Goal: Transaction & Acquisition: Purchase product/service

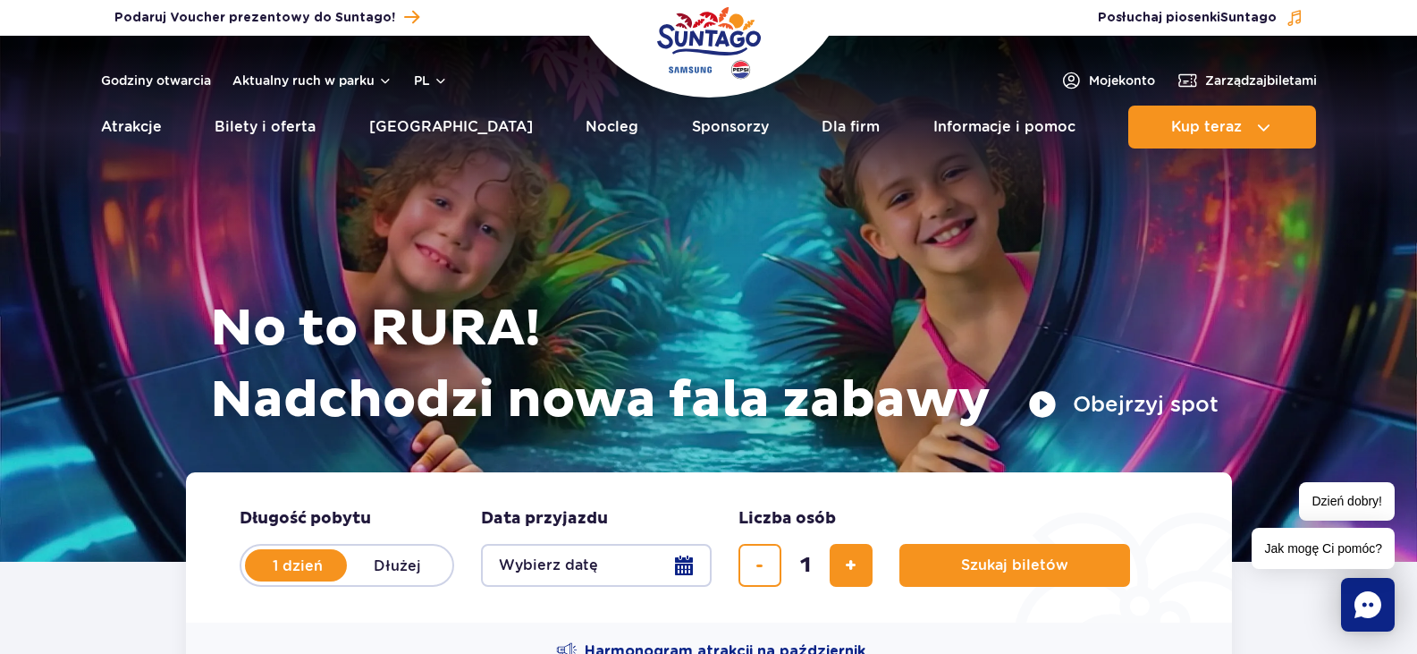
click at [410, 565] on label "Dłużej" at bounding box center [398, 565] width 102 height 38
click at [367, 580] on input "Dłużej" at bounding box center [357, 582] width 20 height 4
radio input "false"
radio input "true"
click at [682, 563] on button "Wybierz datę" at bounding box center [596, 565] width 231 height 43
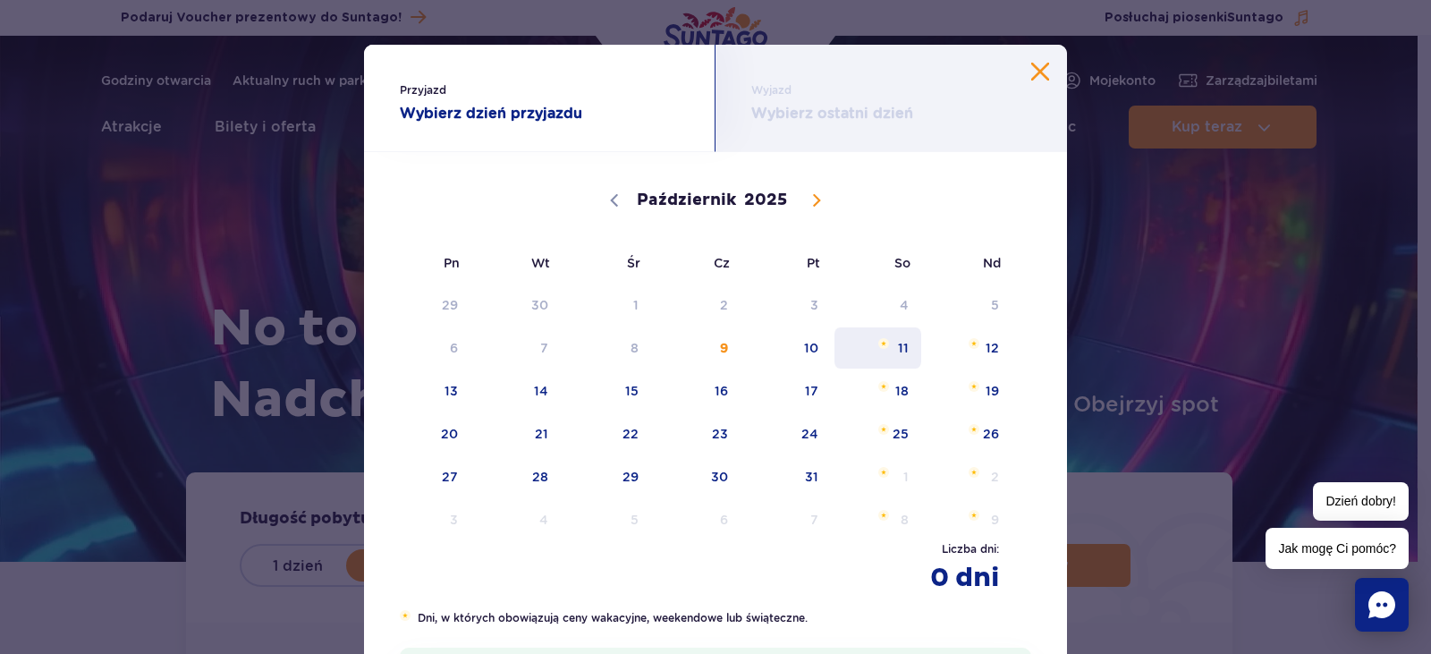
click at [901, 341] on span "11" at bounding box center [878, 347] width 90 height 41
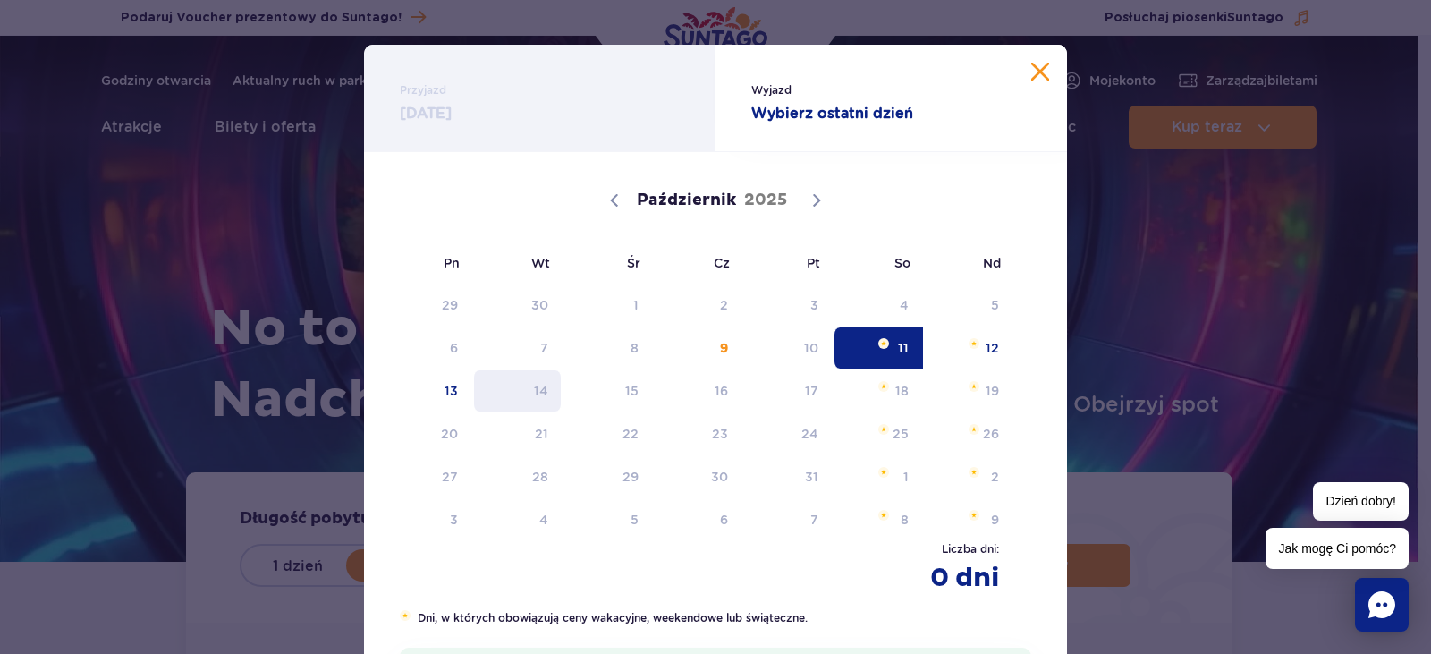
click at [543, 401] on span "14" at bounding box center [517, 390] width 90 height 41
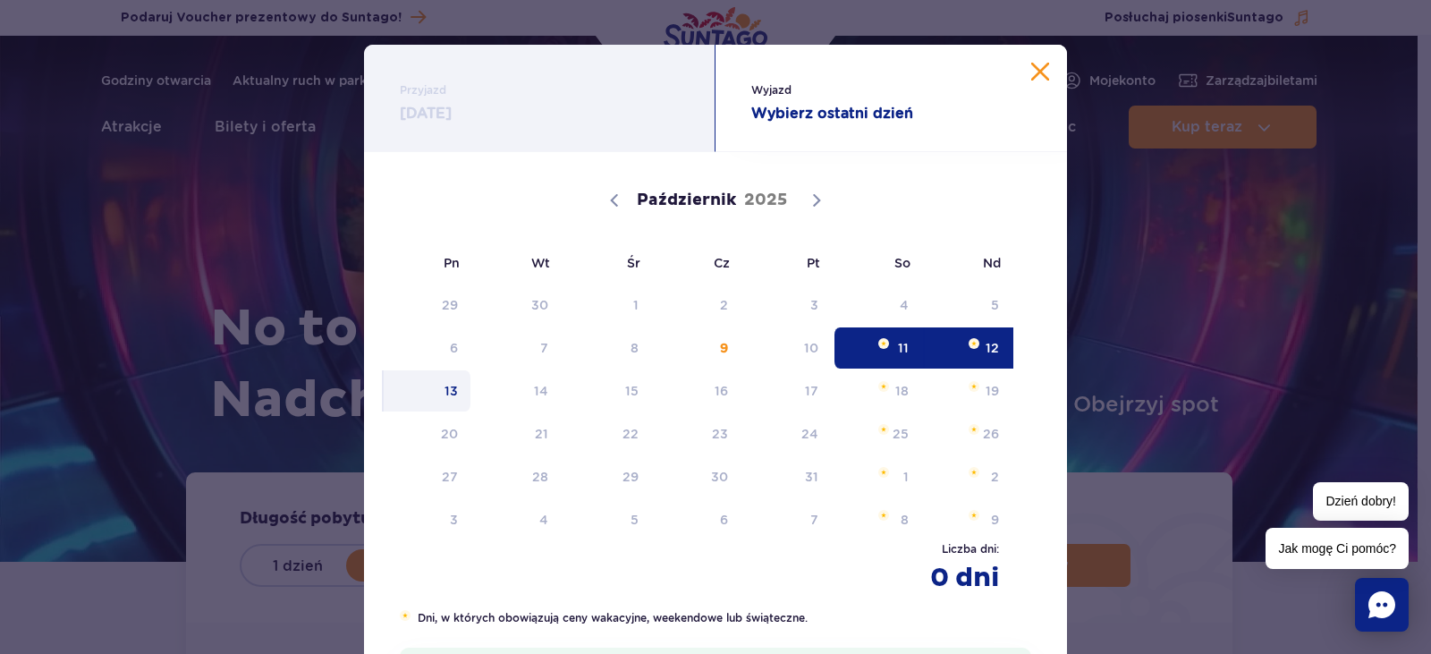
click at [442, 389] on span "13" at bounding box center [427, 390] width 90 height 41
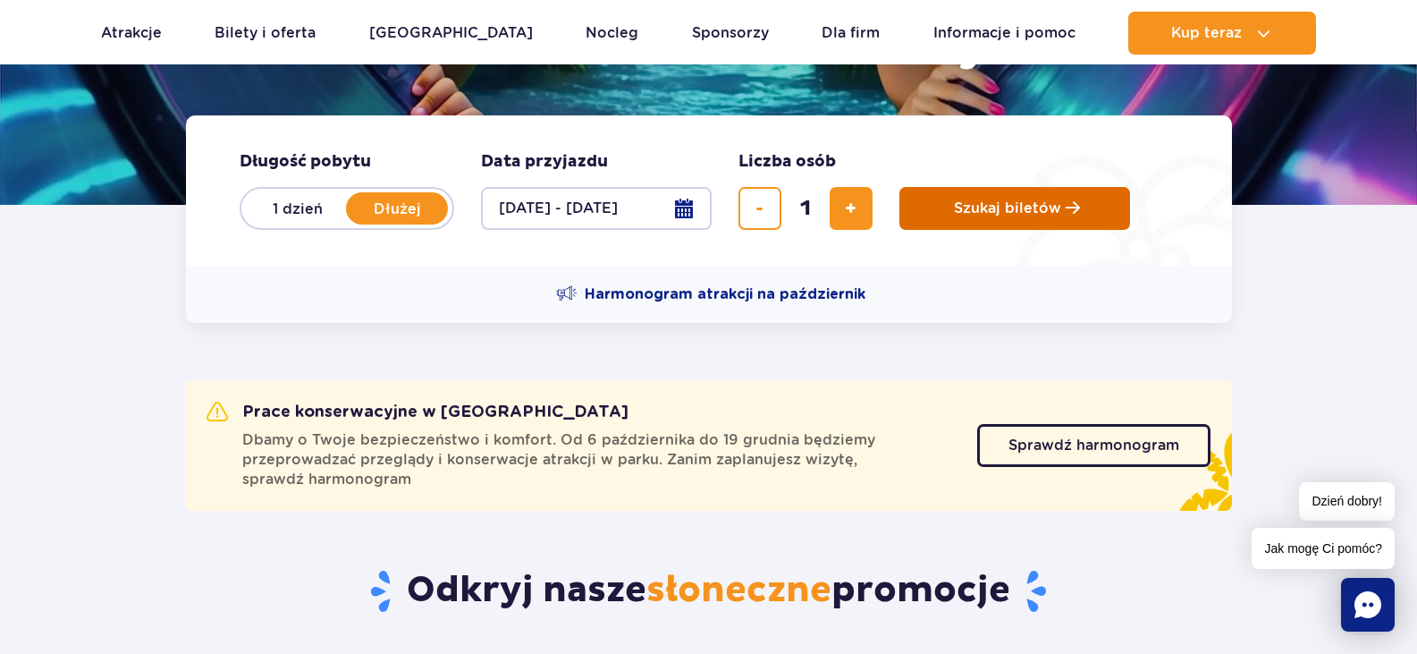
scroll to position [358, 0]
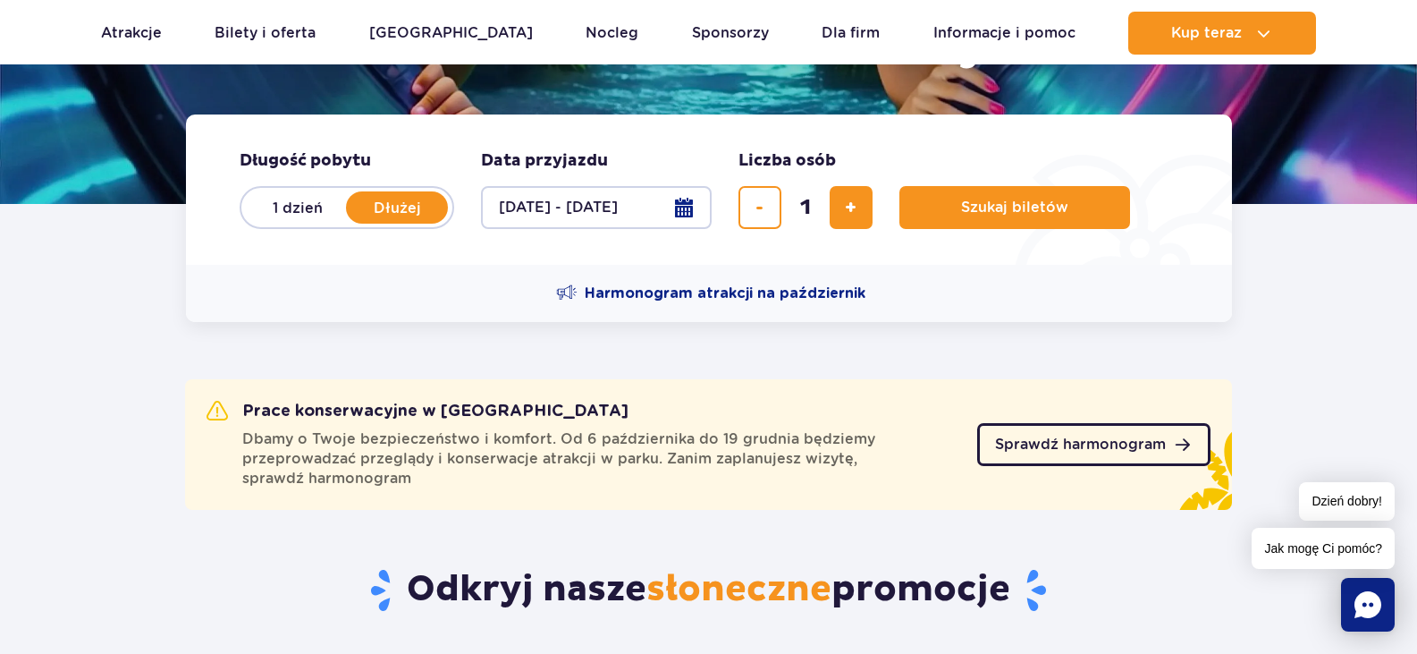
click at [1104, 446] on span "Sprawdź harmonogram" at bounding box center [1080, 444] width 171 height 14
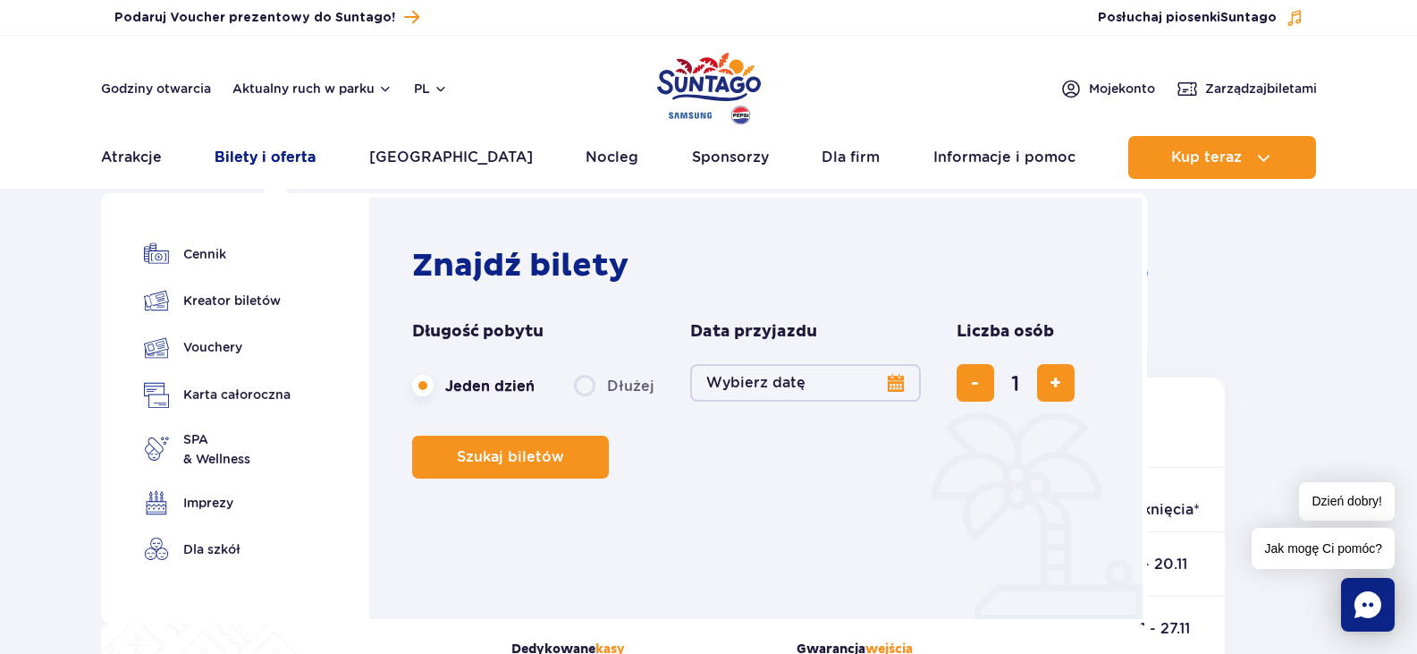
click at [293, 158] on link "Bilety i oferta" at bounding box center [265, 157] width 101 height 43
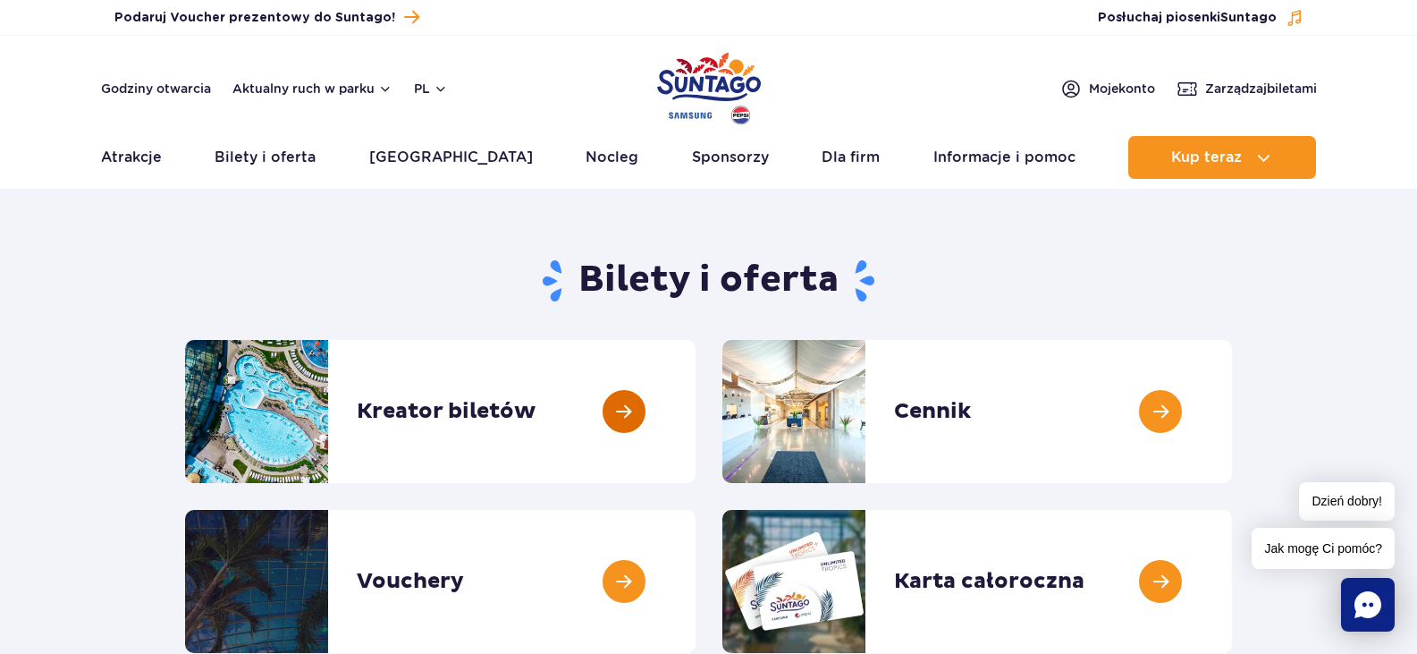
click at [696, 405] on link at bounding box center [696, 411] width 0 height 143
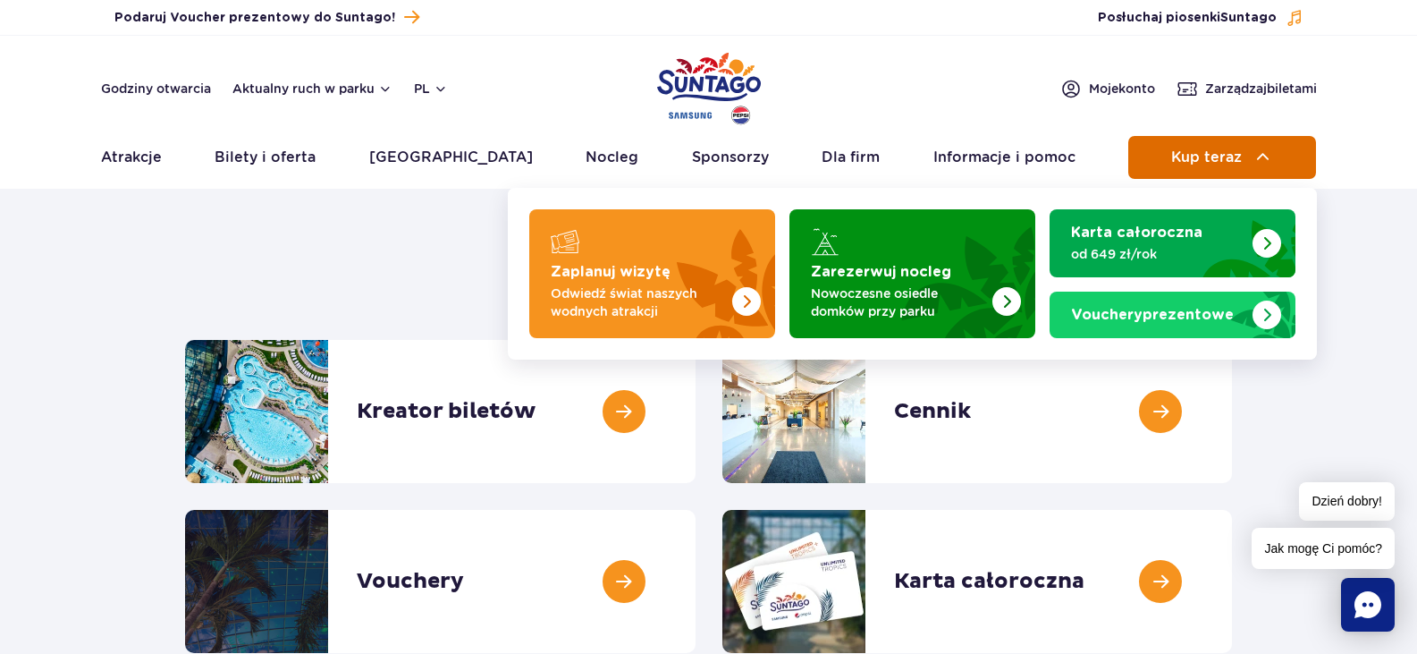
click at [1201, 155] on span "Kup teraz" at bounding box center [1207, 157] width 71 height 16
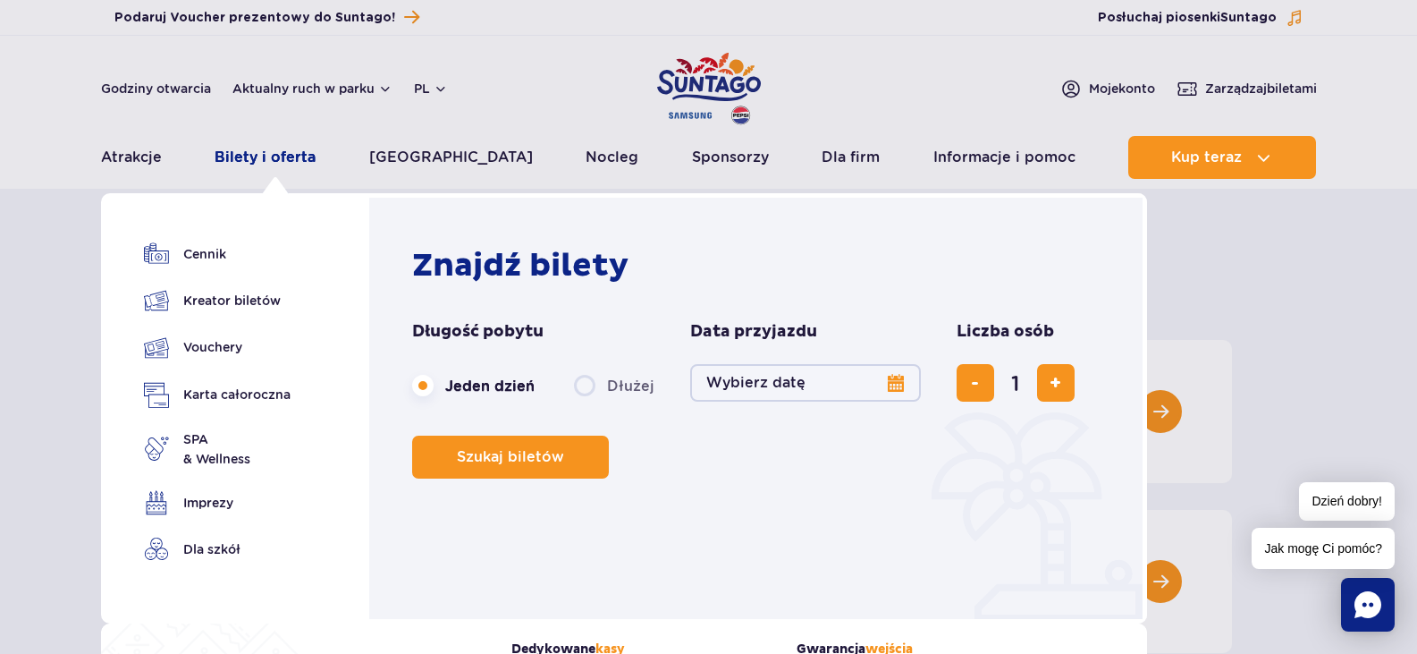
click at [276, 157] on link "Bilety i oferta" at bounding box center [265, 157] width 101 height 43
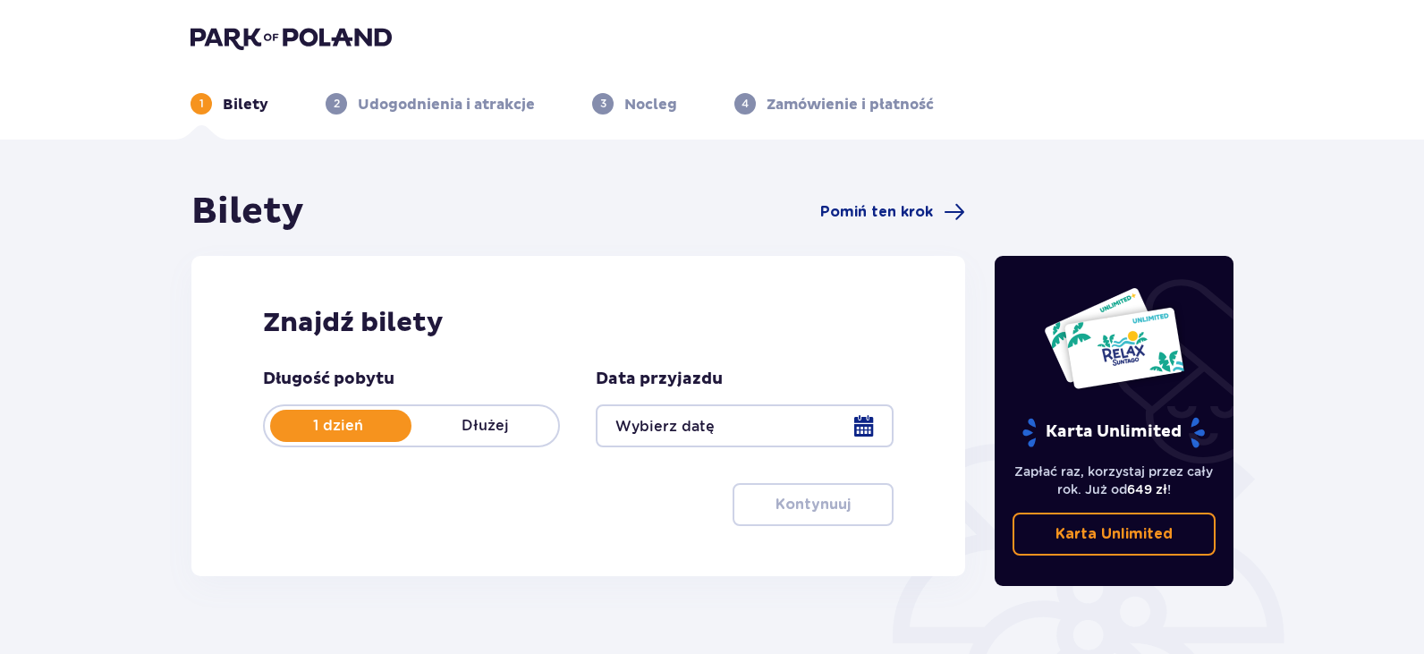
click at [474, 435] on p "Dłużej" at bounding box center [484, 426] width 147 height 20
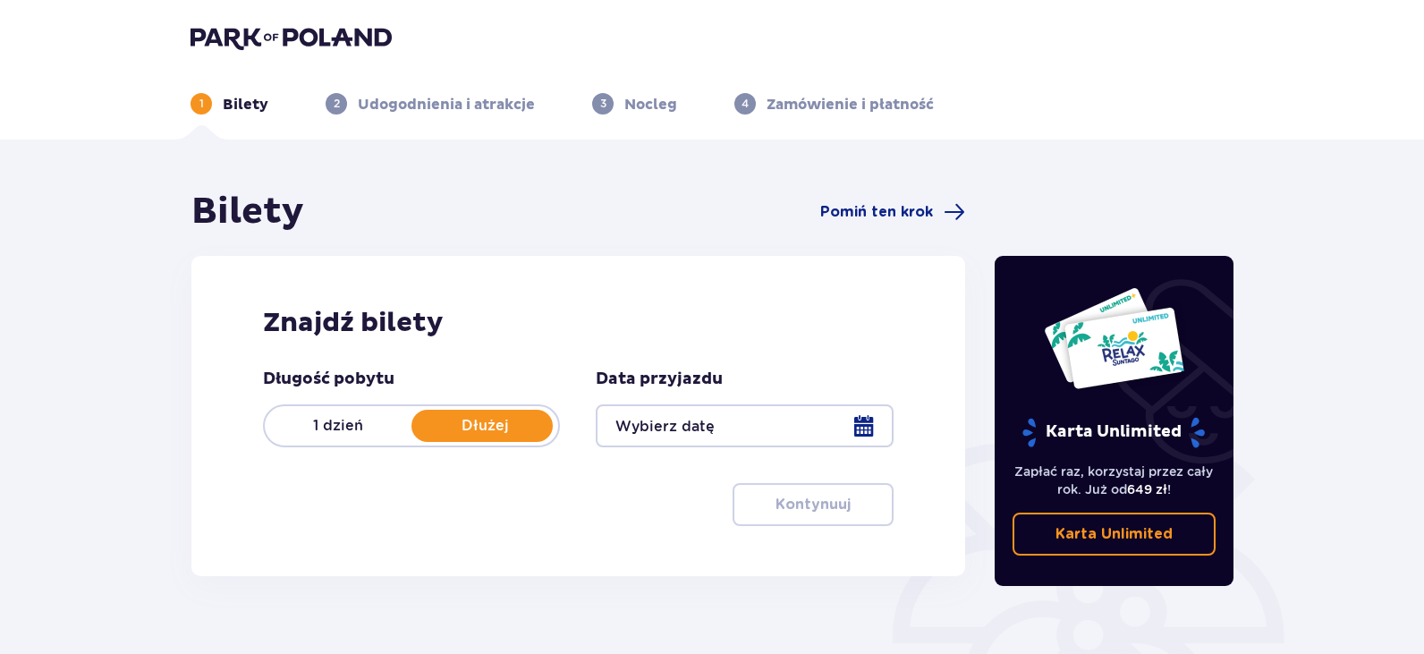
click at [668, 421] on div at bounding box center [744, 425] width 297 height 43
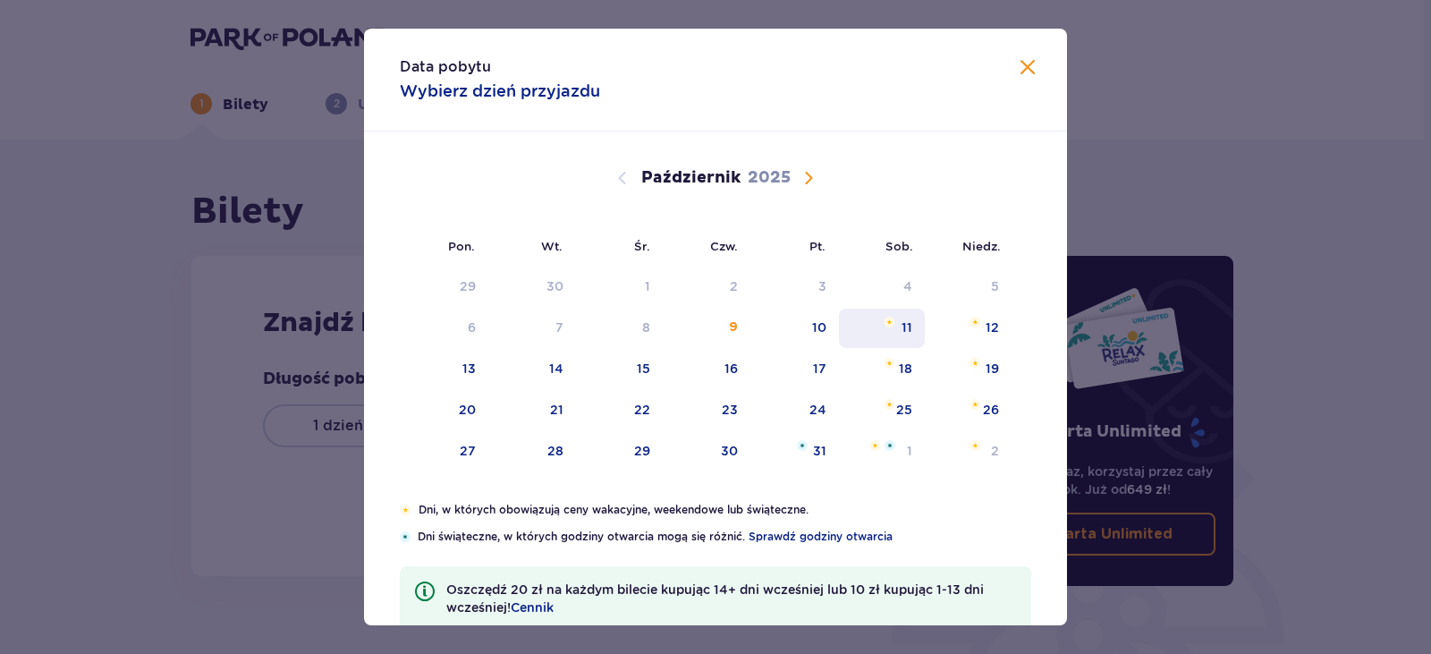
click at [914, 327] on div "11" at bounding box center [882, 328] width 87 height 39
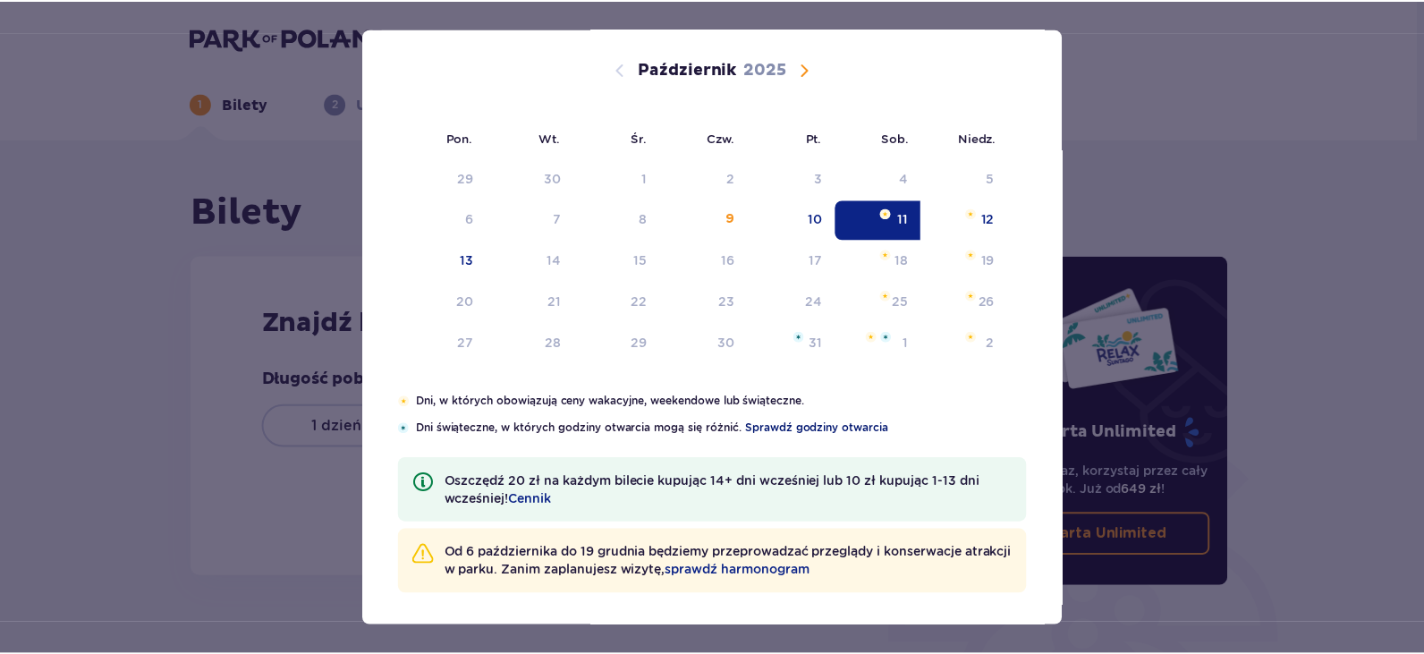
scroll to position [113, 0]
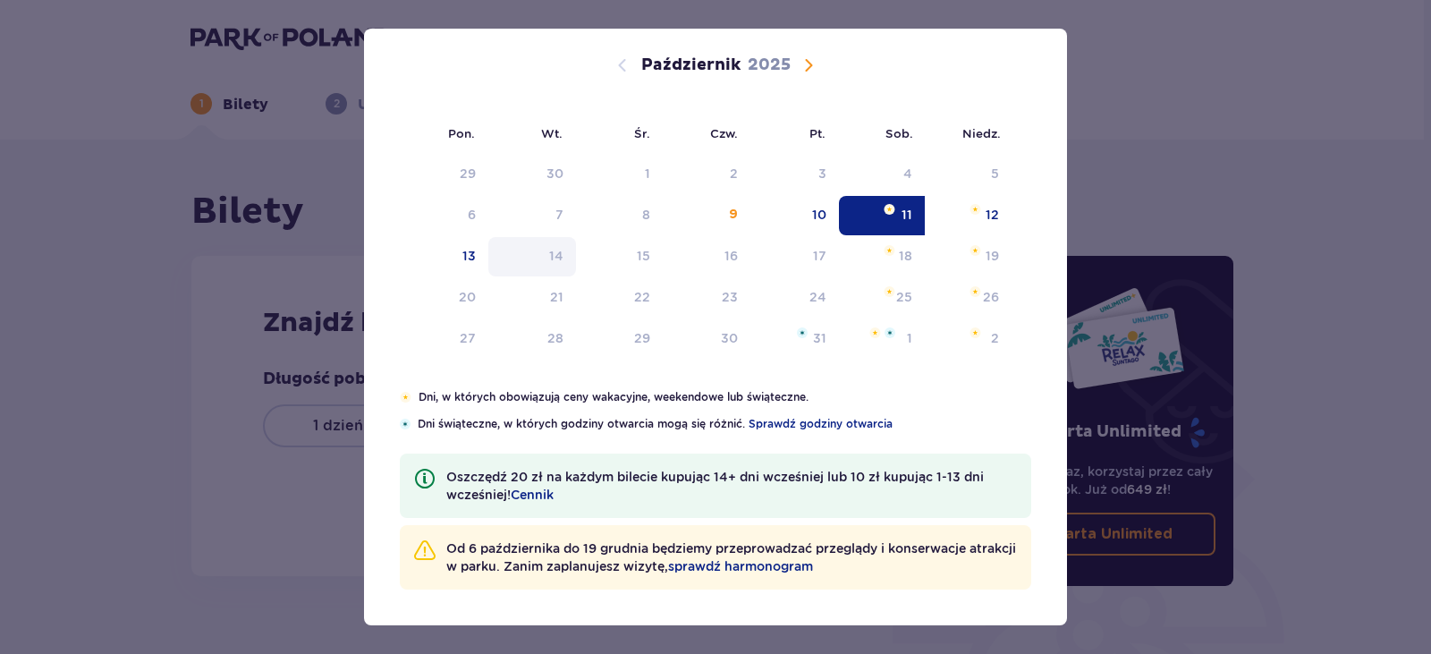
click at [565, 253] on div "14" at bounding box center [532, 256] width 89 height 39
click at [887, 261] on div "18" at bounding box center [882, 256] width 87 height 39
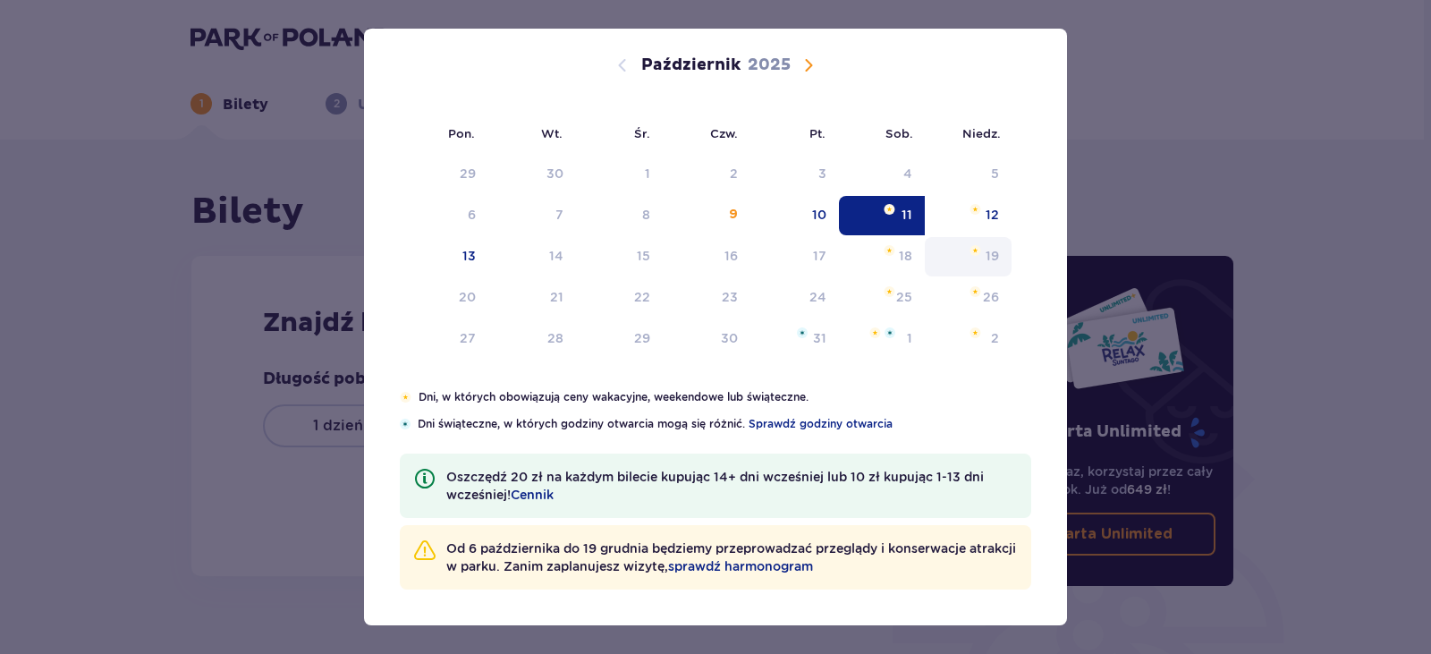
click at [986, 260] on div "19" at bounding box center [992, 256] width 13 height 18
click at [906, 251] on div "18" at bounding box center [905, 256] width 13 height 18
click at [901, 212] on div "11" at bounding box center [906, 215] width 11 height 18
click at [898, 269] on div "Pon. Wt. Śr. Czw. Pt. Sob. Niedz. Wrzesień 2025 1 2 3 4 5 6 7 8 9 10 11 12 13 1…" at bounding box center [715, 204] width 703 height 370
type input "11.10.25"
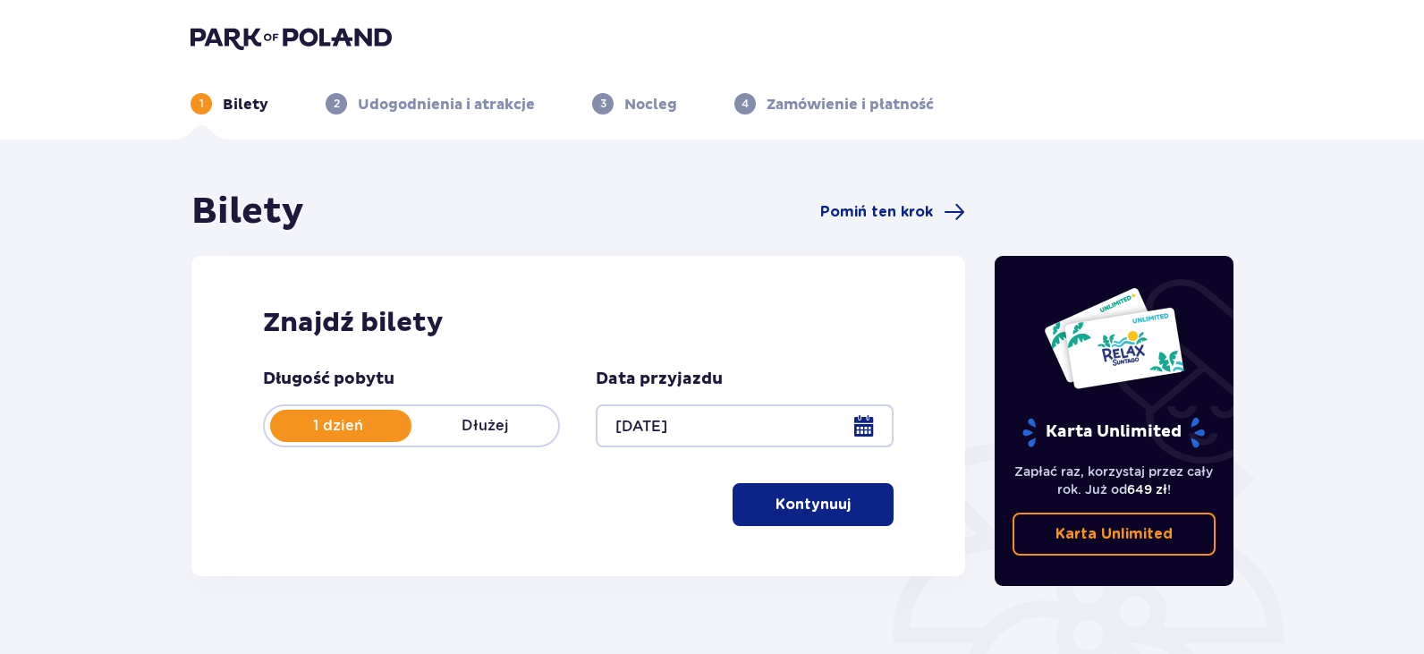
click at [486, 422] on p "Dłużej" at bounding box center [484, 426] width 147 height 20
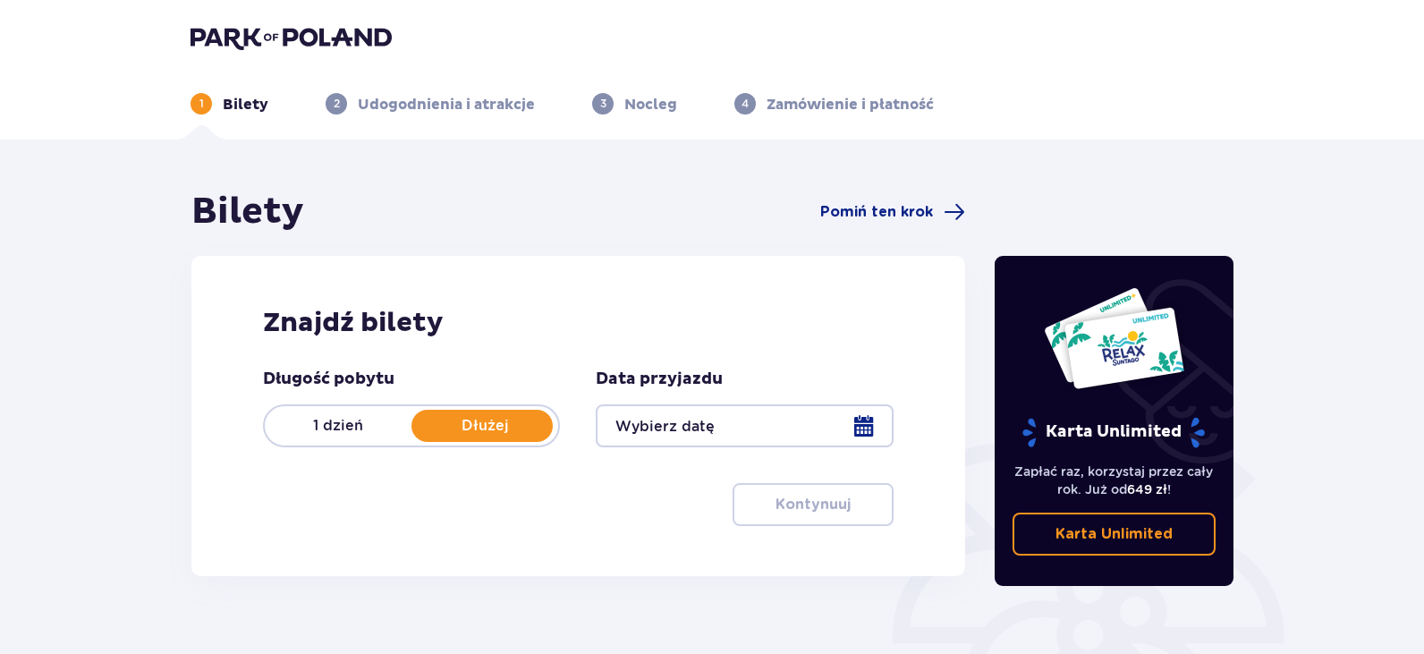
click at [866, 417] on div at bounding box center [744, 425] width 297 height 43
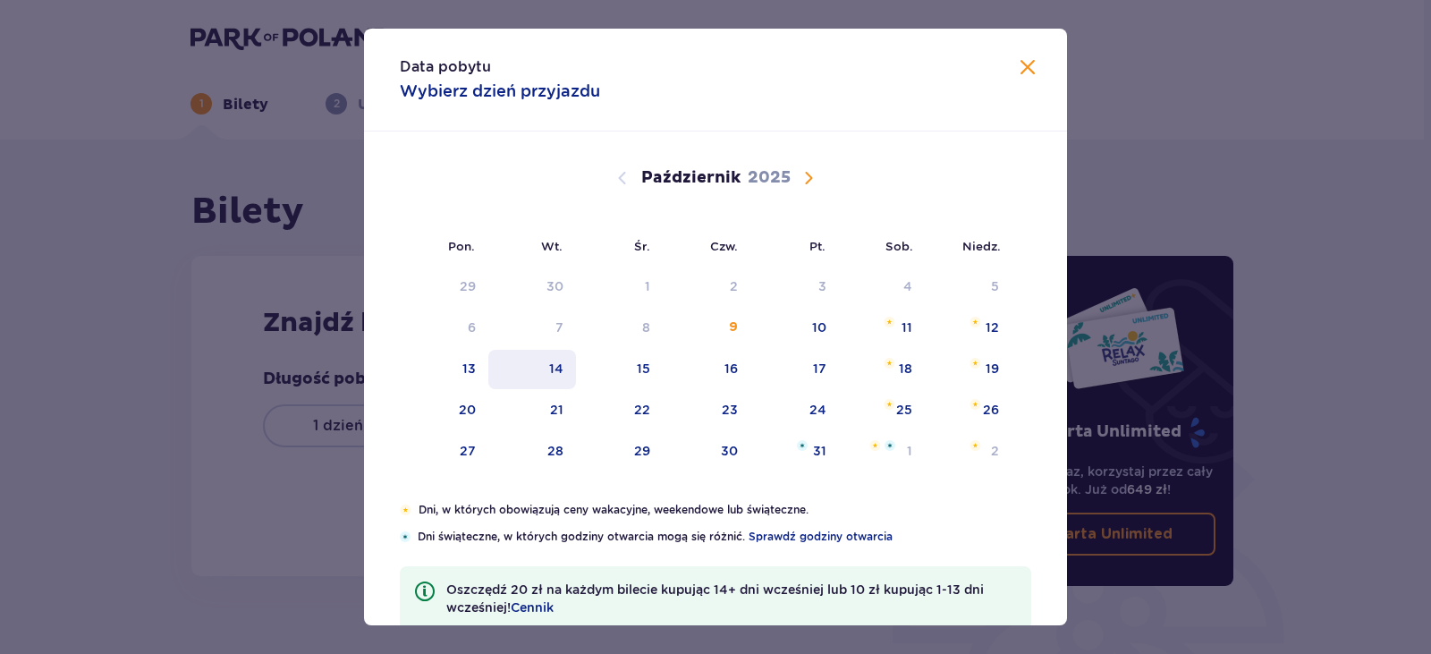
click at [564, 369] on div "14" at bounding box center [532, 369] width 89 height 39
click at [910, 321] on div "11" at bounding box center [882, 328] width 87 height 39
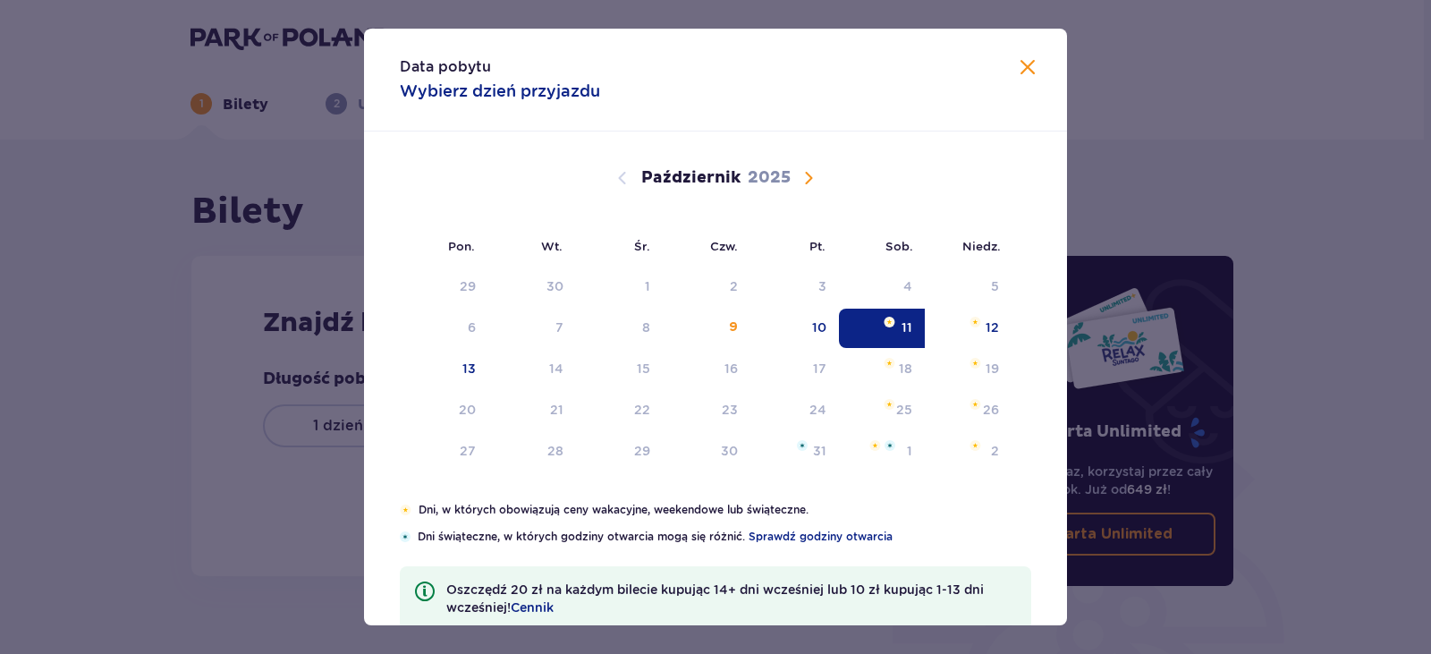
click at [1017, 63] on span "Zamknij" at bounding box center [1027, 67] width 21 height 21
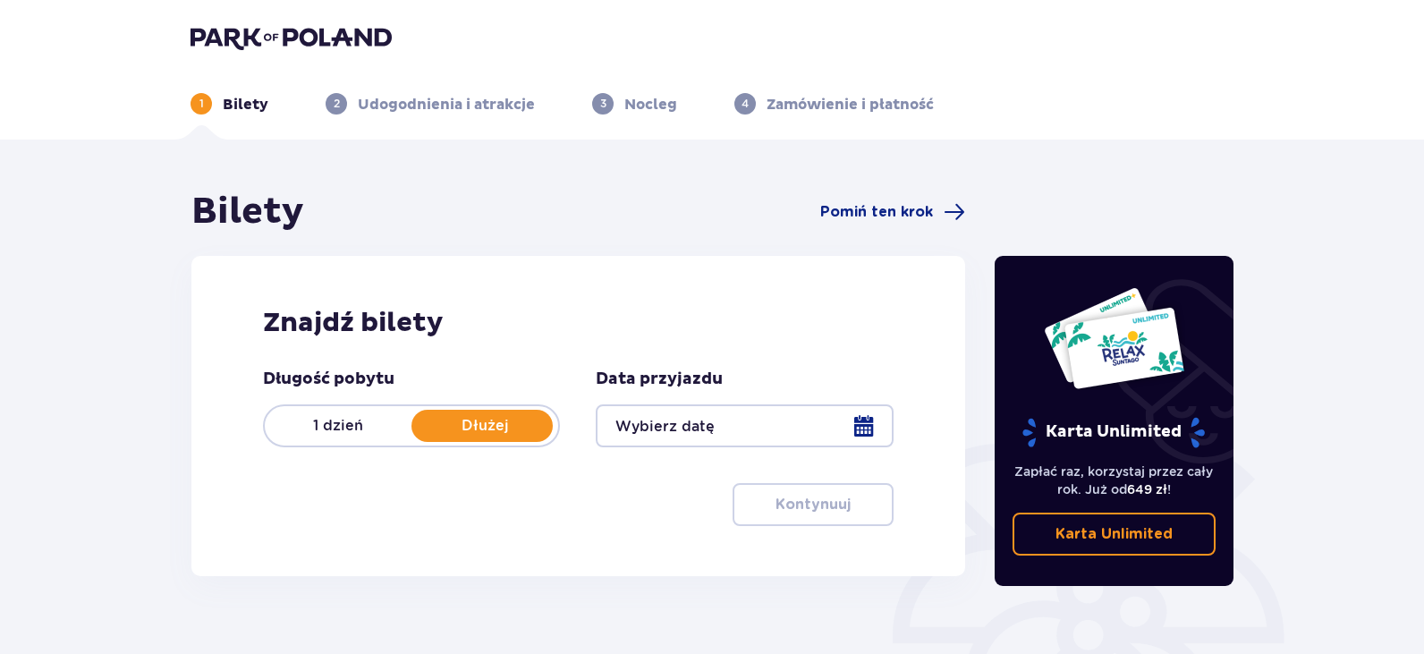
click at [422, 98] on p "Udogodnienia i atrakcje" at bounding box center [446, 105] width 177 height 20
click at [647, 106] on p "Nocleg" at bounding box center [650, 105] width 53 height 20
click at [793, 105] on p "Zamówienie i płatność" at bounding box center [849, 105] width 167 height 20
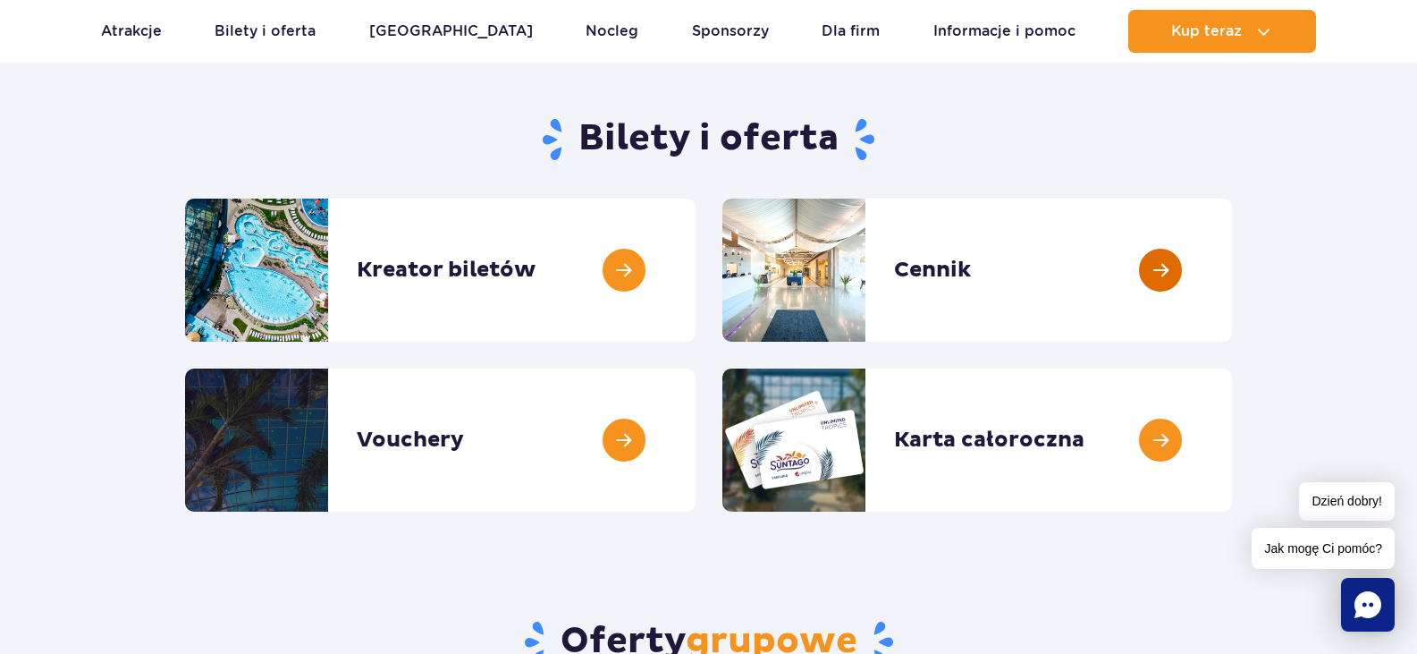
scroll to position [179, 0]
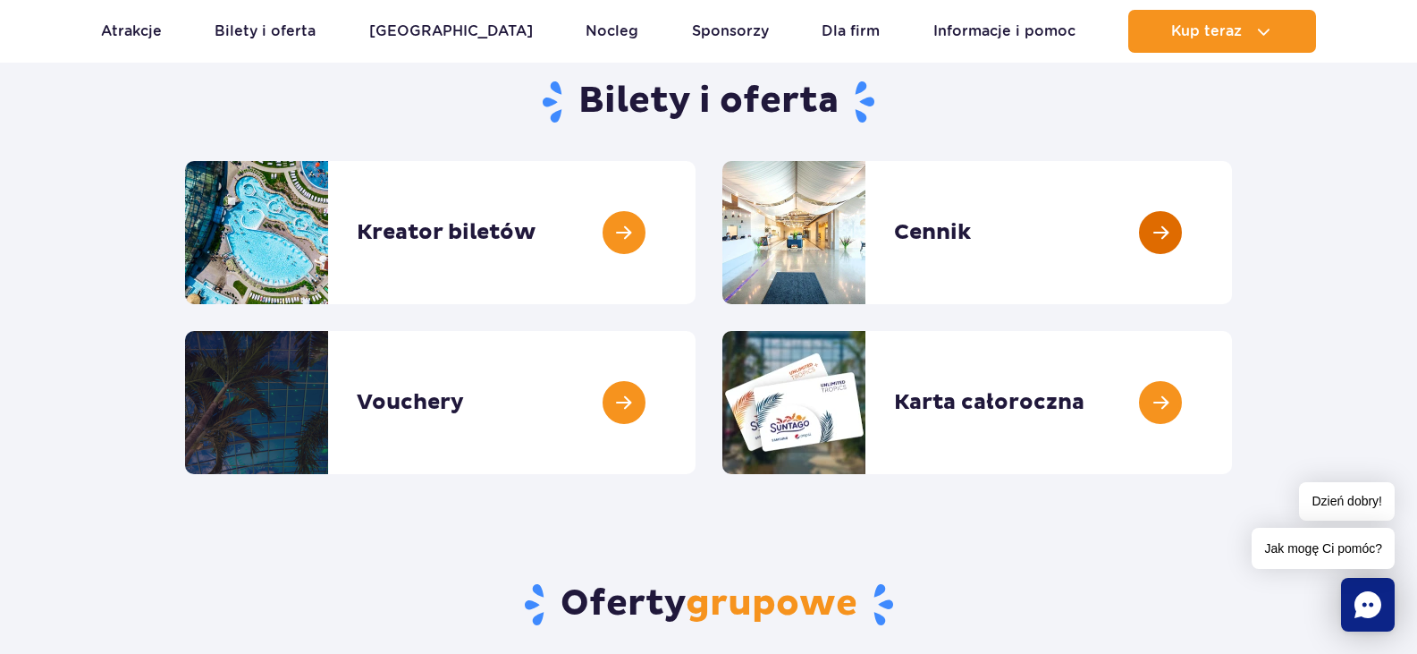
click at [1232, 231] on link at bounding box center [1232, 232] width 0 height 143
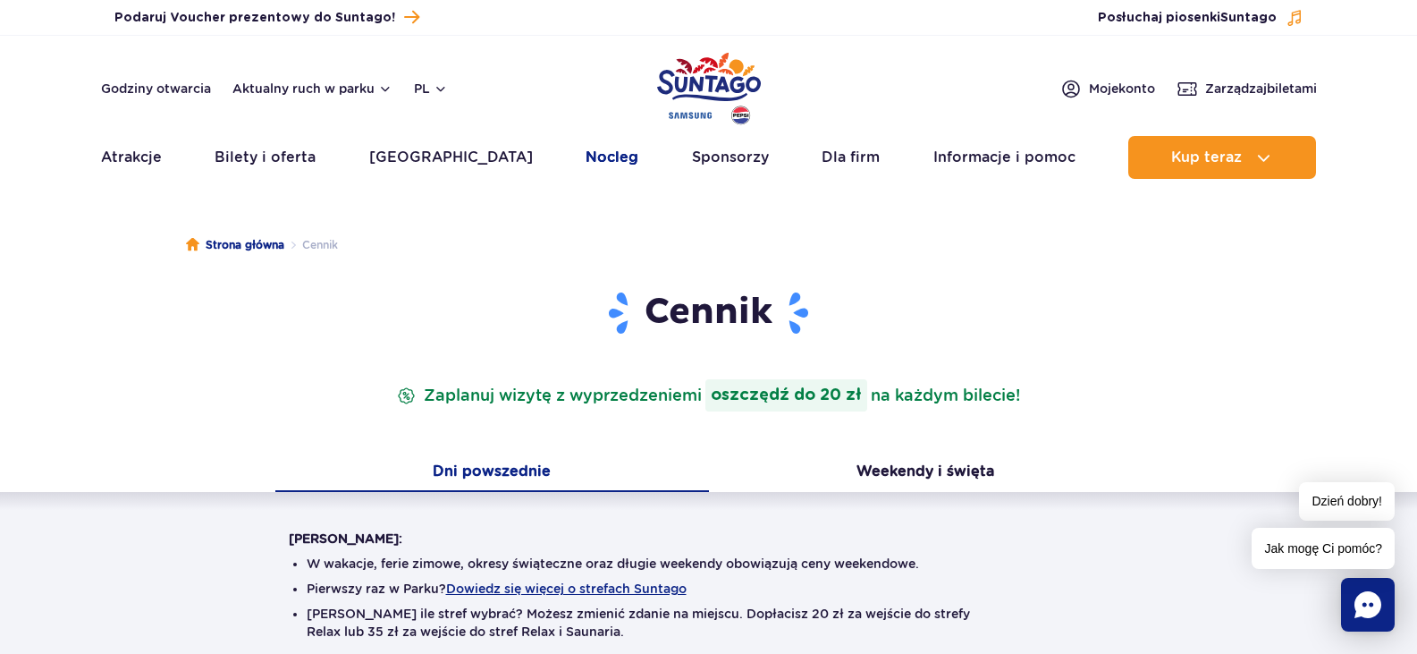
click at [586, 160] on link "Nocleg" at bounding box center [612, 157] width 53 height 43
